Goal: Information Seeking & Learning: Learn about a topic

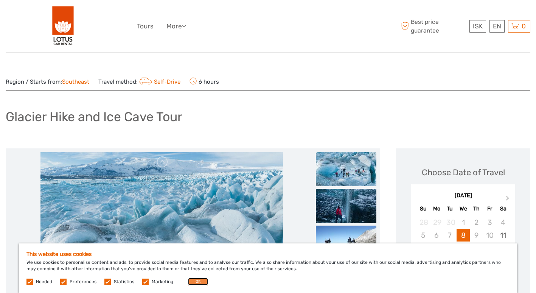
click at [193, 281] on button "OK" at bounding box center [198, 282] width 20 height 8
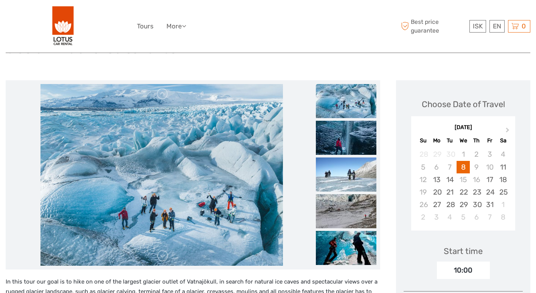
scroll to position [76, 0]
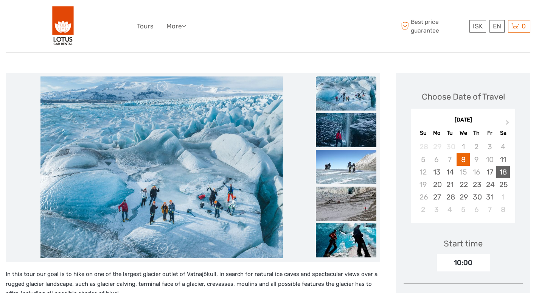
click at [503, 170] on div "18" at bounding box center [503, 172] width 13 height 12
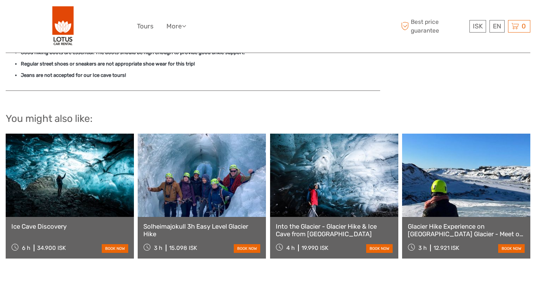
scroll to position [1030, 0]
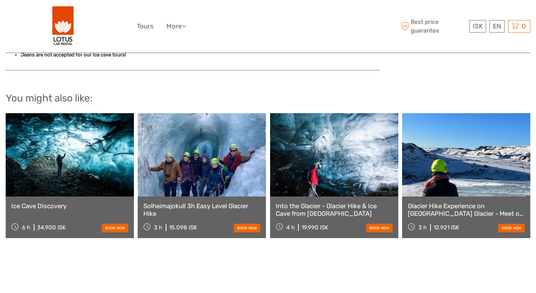
click at [90, 186] on link at bounding box center [70, 154] width 128 height 83
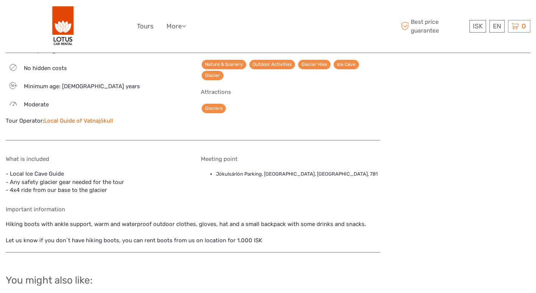
scroll to position [787, 0]
